Goal: Task Accomplishment & Management: Use online tool/utility

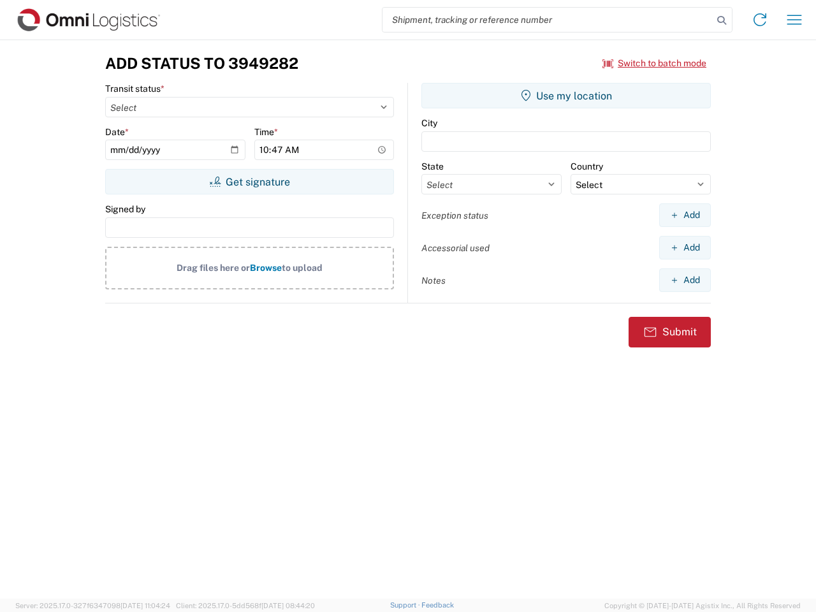
click at [548, 20] on input "search" at bounding box center [548, 20] width 330 height 24
click at [722, 20] on icon at bounding box center [722, 20] width 18 height 18
click at [760, 20] on icon at bounding box center [760, 20] width 20 height 20
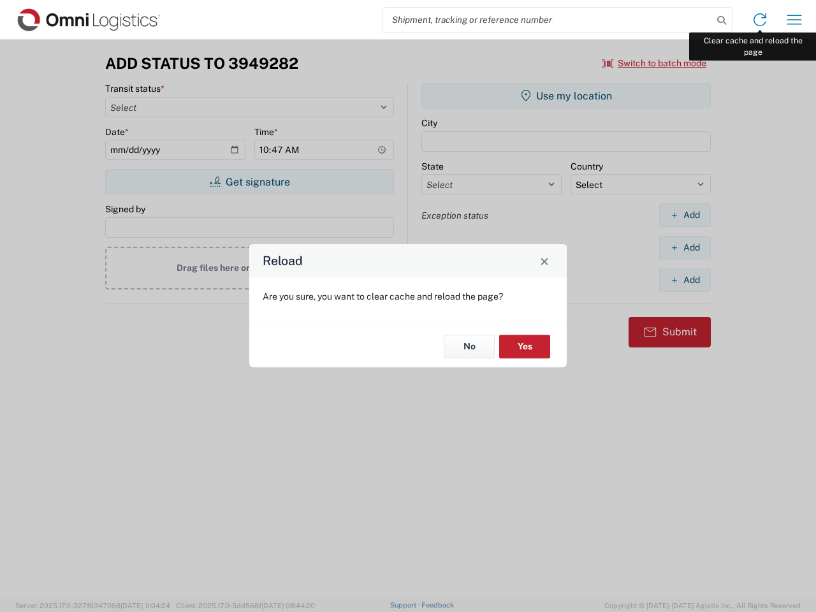
click at [795, 20] on div "Reload Are you sure, you want to clear cache and reload the page? No Yes" at bounding box center [408, 306] width 816 height 612
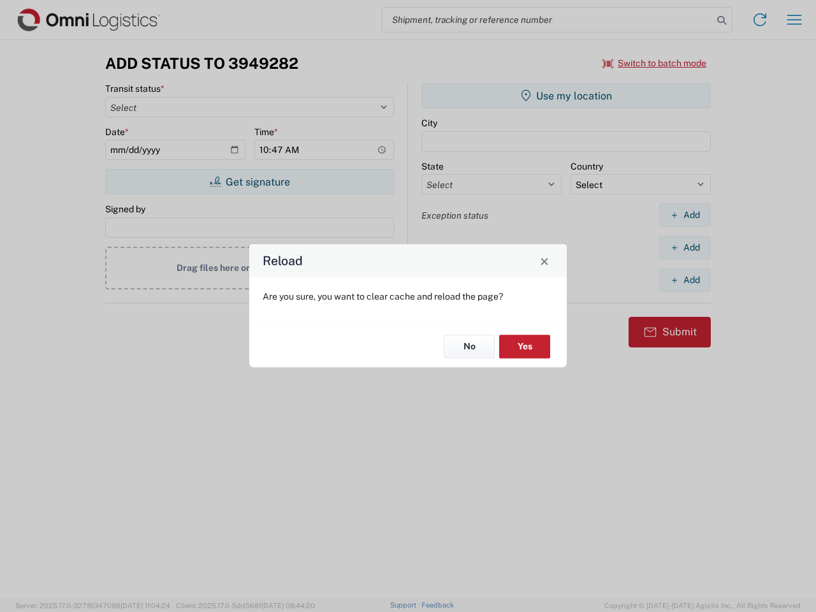
click at [655, 63] on div "Reload Are you sure, you want to clear cache and reload the page? No Yes" at bounding box center [408, 306] width 816 height 612
click at [249, 182] on div "Reload Are you sure, you want to clear cache and reload the page? No Yes" at bounding box center [408, 306] width 816 height 612
click at [566, 96] on div "Reload Are you sure, you want to clear cache and reload the page? No Yes" at bounding box center [408, 306] width 816 height 612
click at [685, 215] on div "Reload Are you sure, you want to clear cache and reload the page? No Yes" at bounding box center [408, 306] width 816 height 612
click at [685, 247] on div "Reload Are you sure, you want to clear cache and reload the page? No Yes" at bounding box center [408, 306] width 816 height 612
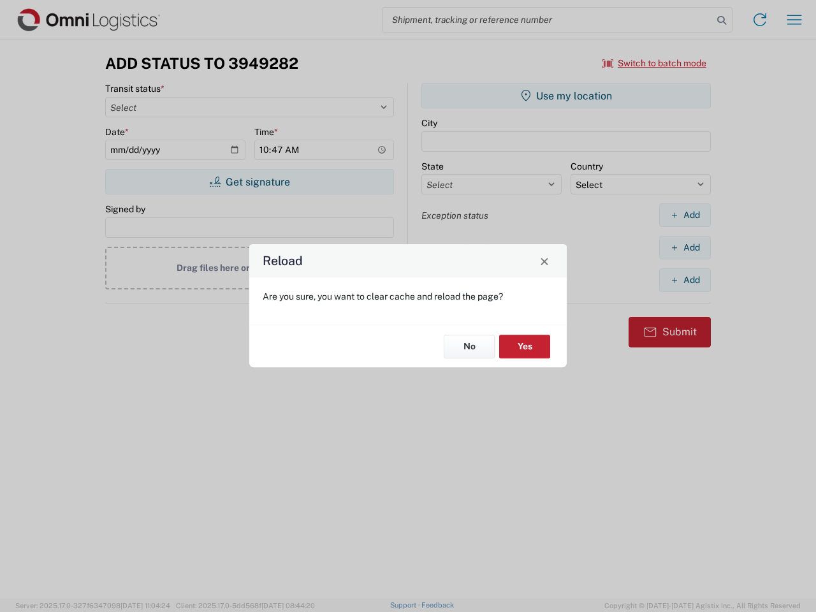
click at [685, 280] on div "Reload Are you sure, you want to clear cache and reload the page? No Yes" at bounding box center [408, 306] width 816 height 612
